Goal: Transaction & Acquisition: Purchase product/service

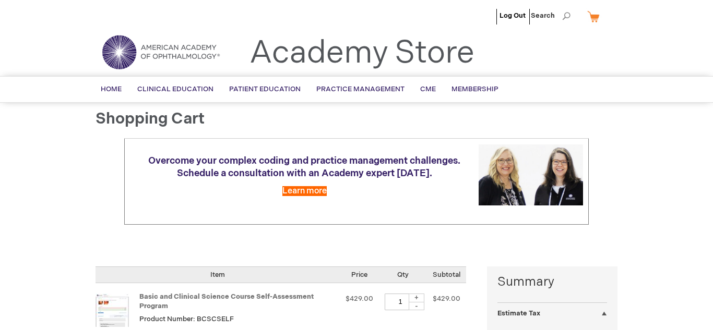
click at [592, 20] on link "My Cart" at bounding box center [597, 16] width 25 height 18
select select "US"
select select "57"
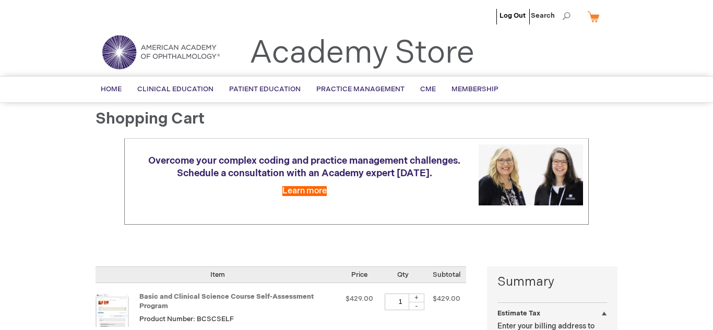
click at [712, 61] on header "Log Out Search My Cart CLOSE RECENTLY ADDED ITEM(S) Close There are no items in…" at bounding box center [356, 38] width 713 height 76
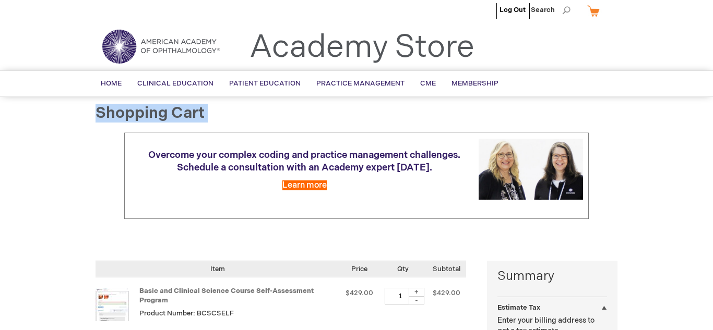
drag, startPoint x: 704, startPoint y: 160, endPoint x: 696, endPoint y: 138, distance: 23.1
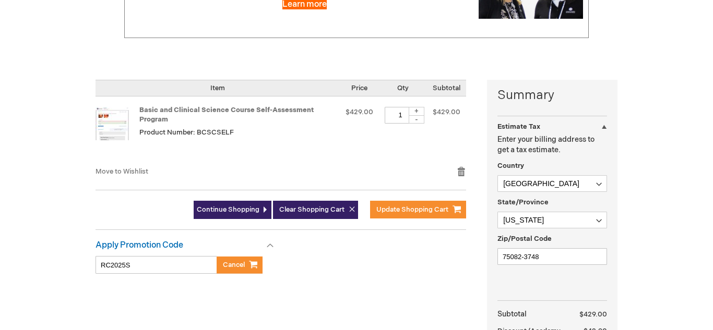
scroll to position [188, 0]
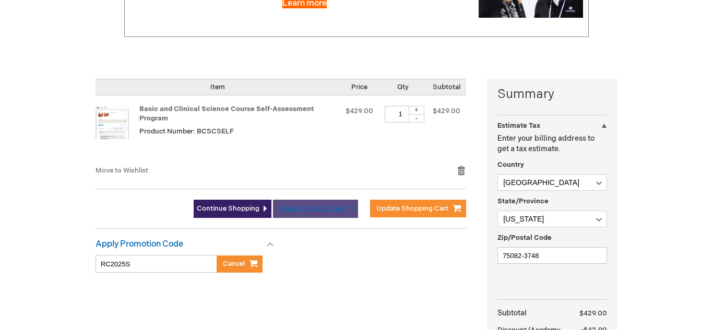
click at [342, 213] on button "Clear Shopping Cart" at bounding box center [315, 209] width 85 height 18
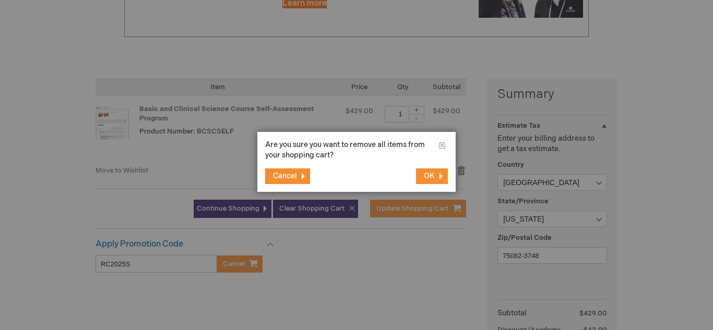
click at [287, 187] on footer "Cancel OK" at bounding box center [356, 176] width 198 height 31
click at [285, 180] on span "Cancel" at bounding box center [285, 176] width 24 height 9
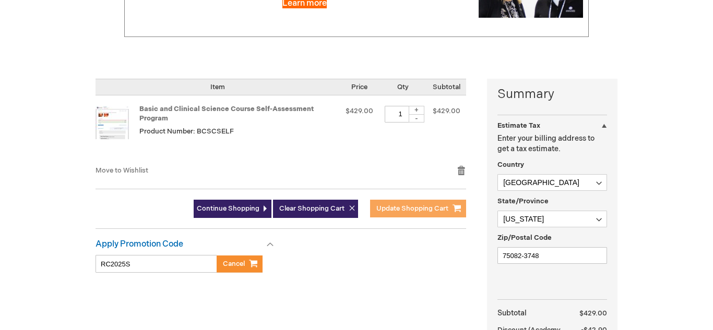
click at [428, 210] on span "Update Shopping Cart" at bounding box center [412, 208] width 72 height 8
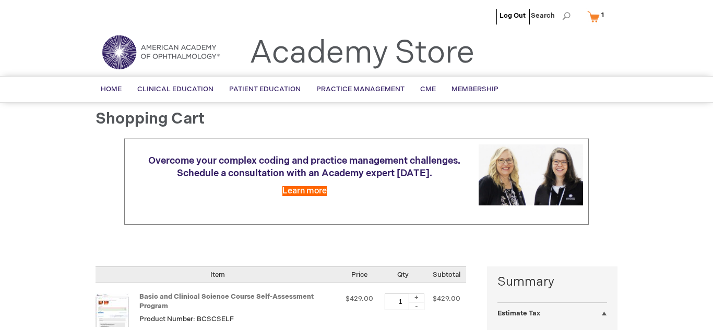
select select "US"
select select "57"
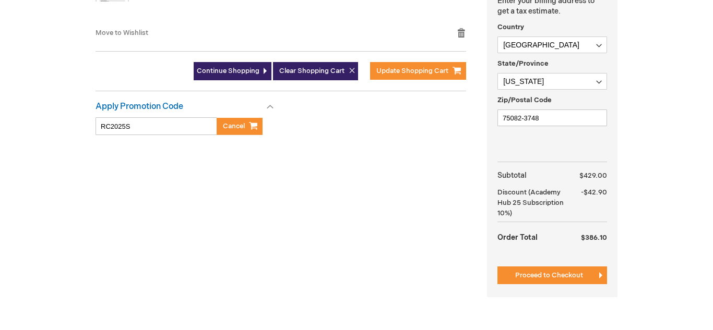
scroll to position [134, 0]
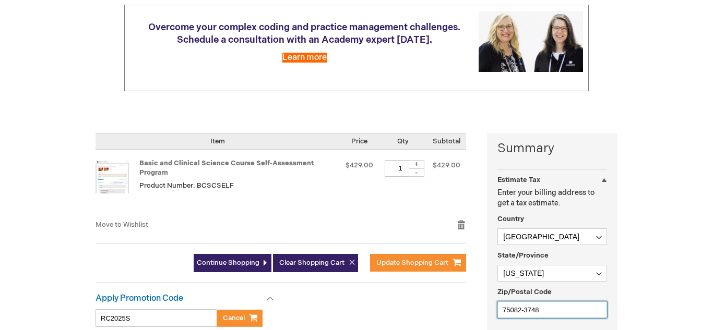
click at [570, 317] on input "75082-3748" at bounding box center [552, 310] width 110 height 17
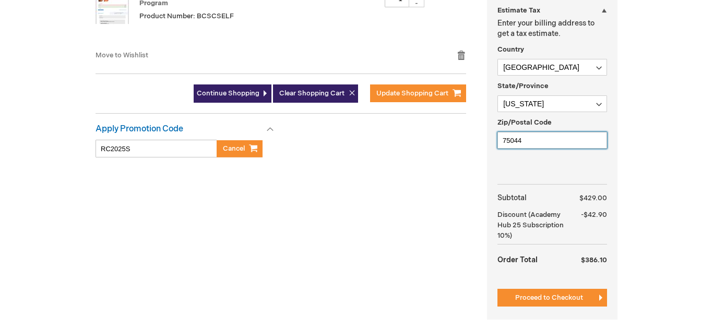
scroll to position [306, 0]
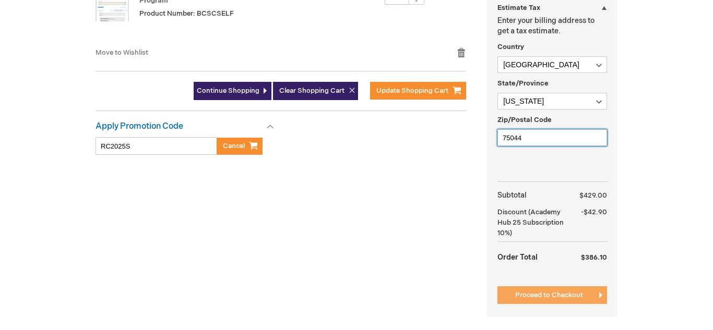
type input "75044"
click at [527, 292] on span "Proceed to Checkout" at bounding box center [549, 295] width 68 height 8
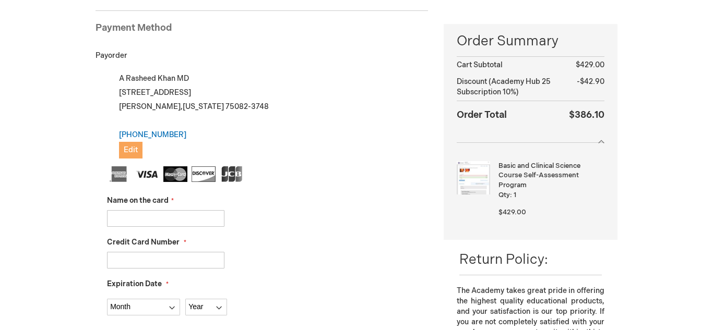
click at [126, 157] on button "Edit" at bounding box center [130, 150] width 23 height 17
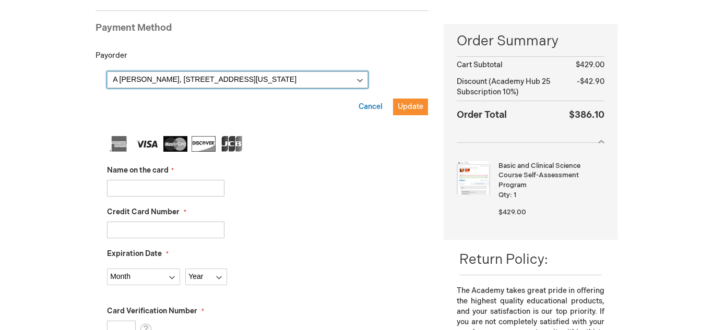
click at [363, 79] on select "A Rasheed Khan, 4355 Interstate 30 Ste 100 , Mesquite, Texas 75150-2061, United…" at bounding box center [237, 79] width 261 height 17
select select
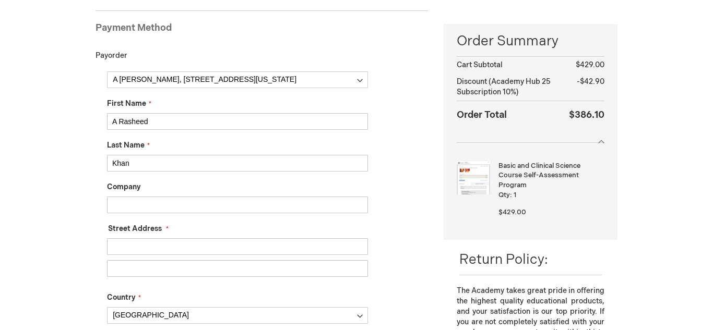
click at [230, 124] on input "A Rasheed" at bounding box center [237, 121] width 261 height 17
type input "Abdul"
click at [178, 242] on input "Street Address: Line 1" at bounding box center [237, 246] width 261 height 17
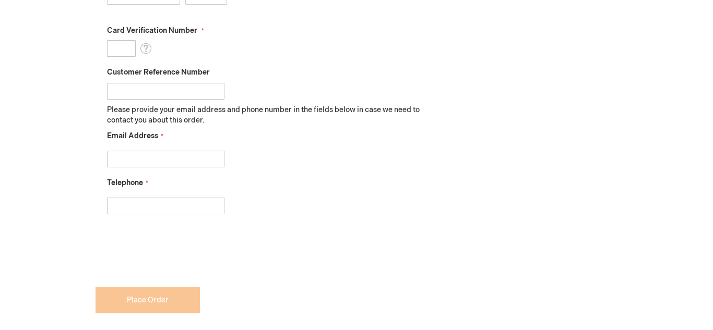
scroll to position [842, 0]
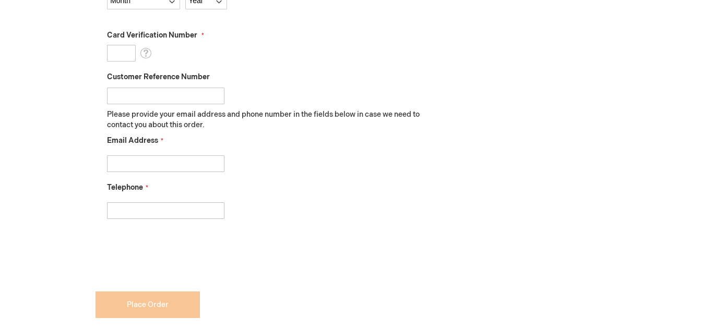
type input "1002 Creekwood Dr."
drag, startPoint x: 712, startPoint y: 62, endPoint x: 680, endPoint y: 222, distance: 163.2
click at [207, 161] on input "Email Address" at bounding box center [165, 163] width 117 height 17
type input "rkhan73@msn.com"
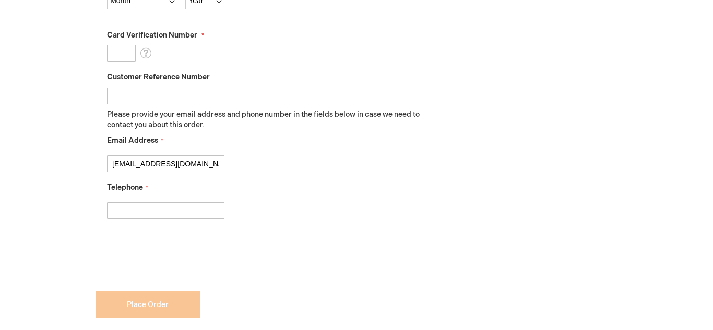
click at [164, 212] on input "Telephone" at bounding box center [165, 210] width 117 height 17
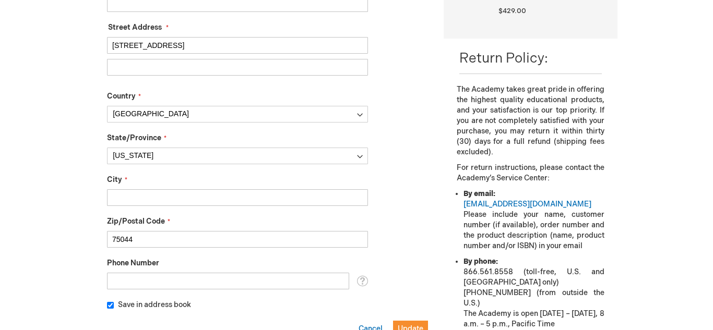
scroll to position [347, 0]
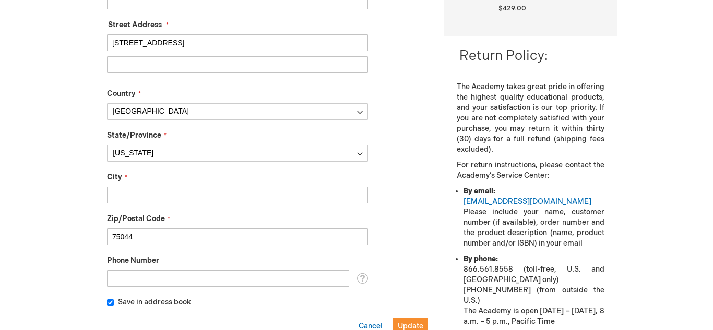
type input "225-963-8141"
click at [341, 198] on input "City" at bounding box center [237, 195] width 261 height 17
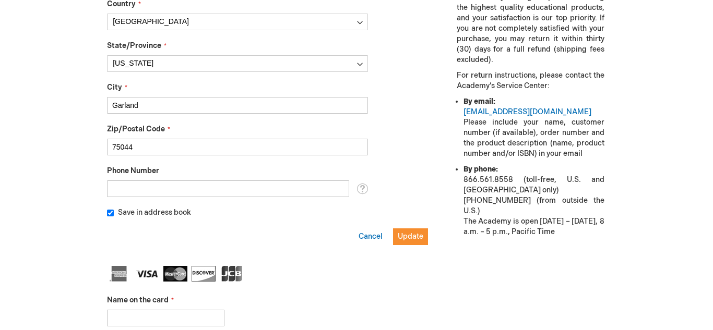
scroll to position [439, 0]
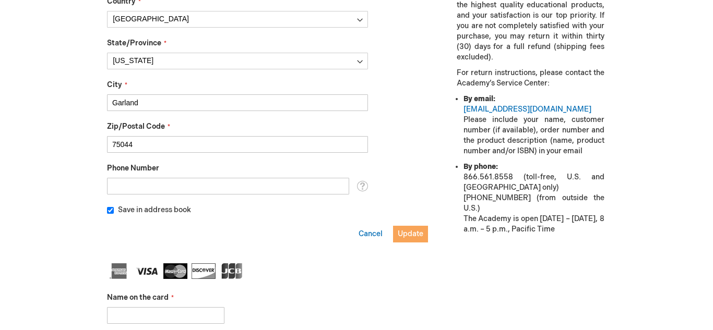
type input "Garland"
click at [412, 238] on button "Update" at bounding box center [410, 234] width 35 height 17
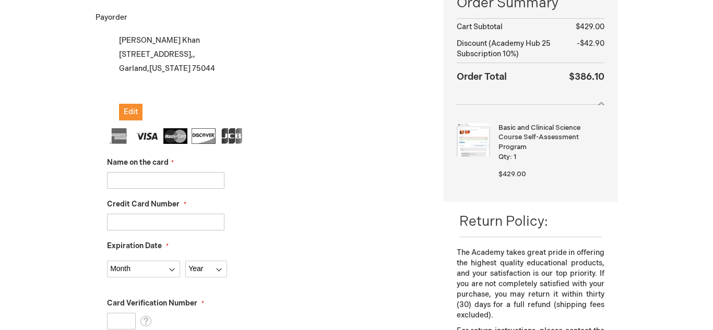
scroll to position [182, 0]
click at [133, 183] on input "Name on the card" at bounding box center [165, 180] width 117 height 17
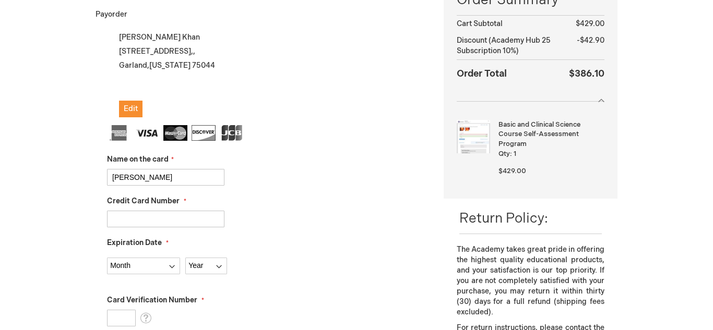
scroll to position [185, 0]
type input "Maimoona R Khan"
click at [115, 218] on input "Credit Card Number" at bounding box center [165, 218] width 117 height 17
type input "5121065288850999"
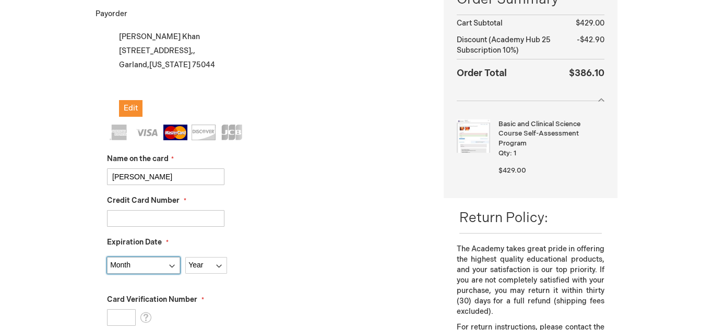
click at [169, 262] on select "Month 01 - January 02 - February 03 - March 04 - April 05 - May 06 - June 07 - …" at bounding box center [143, 265] width 73 height 17
select select "7"
click at [107, 257] on select "Month 01 - January 02 - February 03 - March 04 - April 05 - May 06 - June 07 - …" at bounding box center [143, 265] width 73 height 17
click at [221, 268] on select "Year 2025 2026 2027 2028 2029 2030 2031 2032 2033 2034 2035" at bounding box center [206, 265] width 42 height 17
select select "2027"
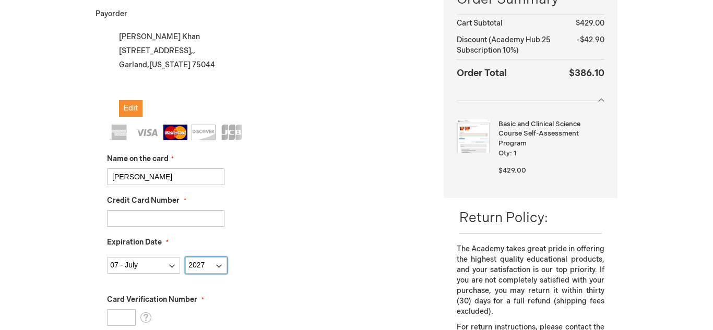
click at [185, 257] on select "Year 2025 2026 2027 2028 2029 2030 2031 2032 2033 2034 2035" at bounding box center [206, 265] width 42 height 17
click at [111, 317] on input "Card Verification Number" at bounding box center [121, 317] width 29 height 17
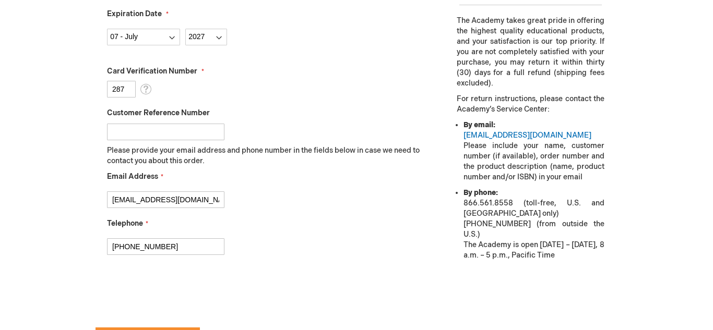
scroll to position [414, 0]
type input "287"
checkbox input "true"
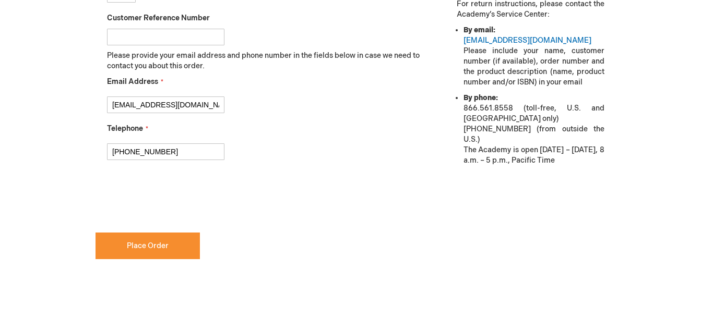
scroll to position [502, 0]
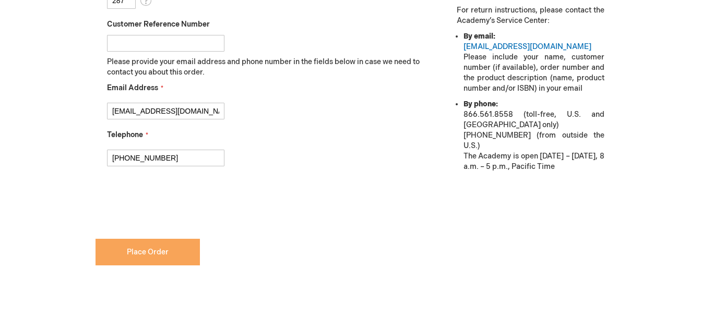
click at [153, 256] on span "Place Order" at bounding box center [148, 252] width 42 height 9
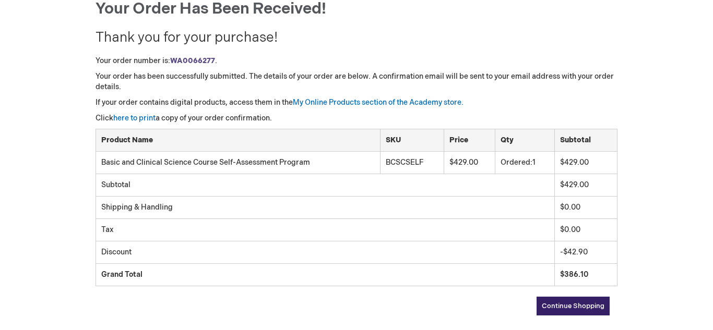
scroll to position [122, 0]
